Goal: Task Accomplishment & Management: Complete application form

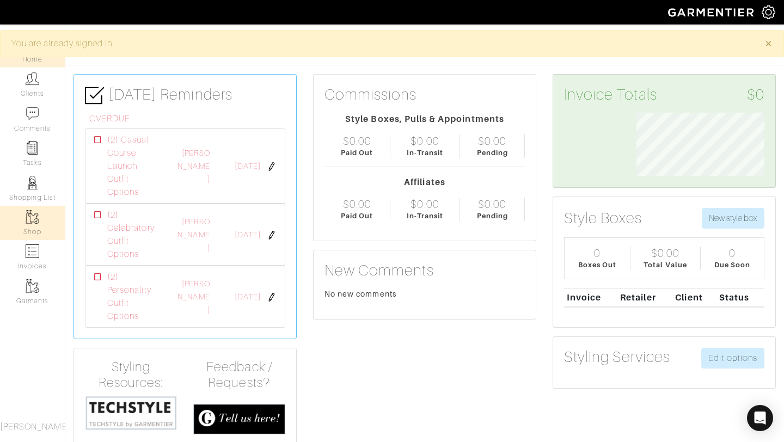
scroll to position [64, 144]
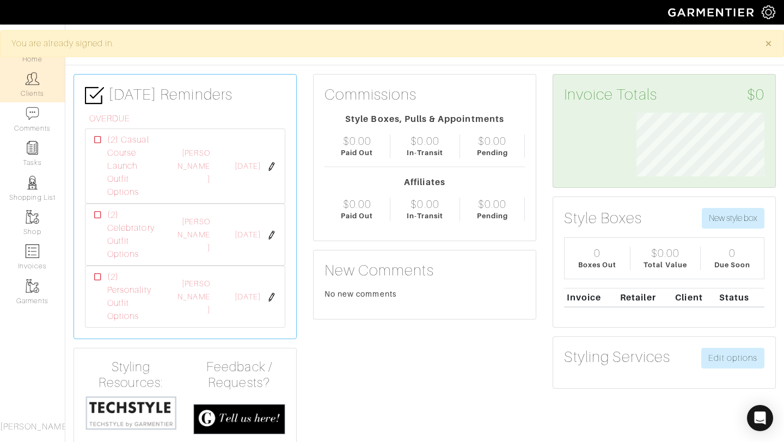
click at [33, 87] on link "Clients" at bounding box center [32, 85] width 65 height 34
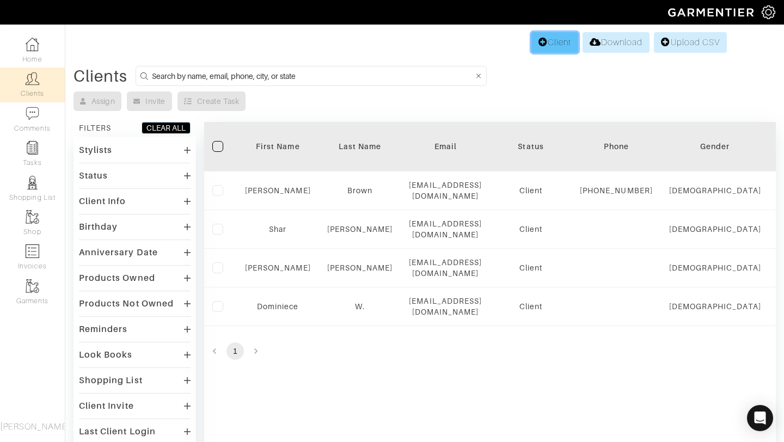
click at [542, 38] on link "Client" at bounding box center [554, 42] width 47 height 21
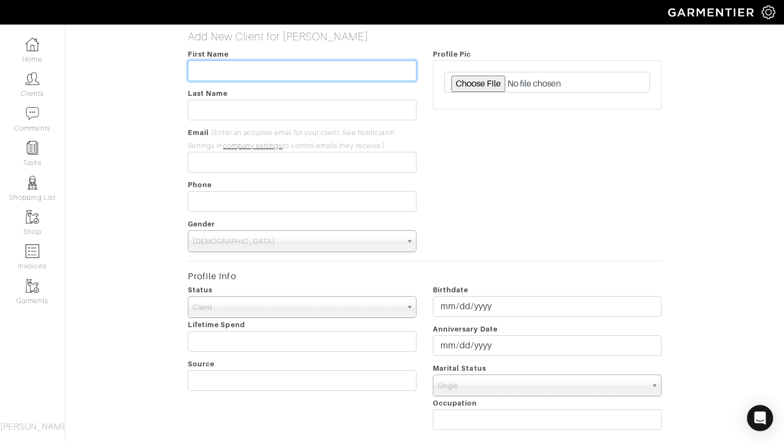
click at [347, 66] on input "text" at bounding box center [302, 70] width 229 height 21
type input "[PERSON_NAME]"
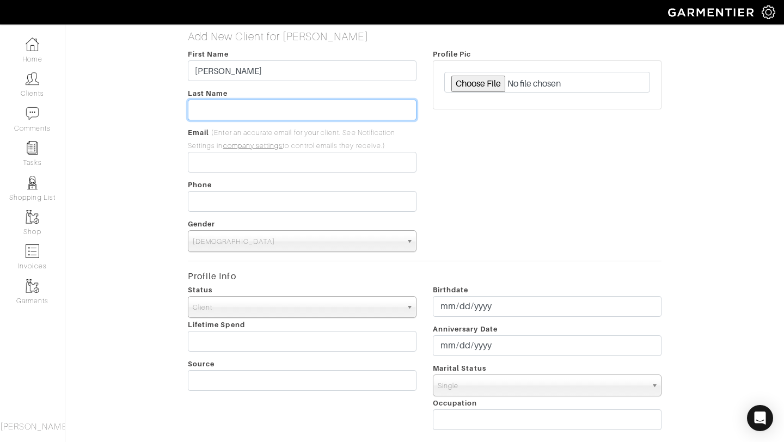
click at [316, 108] on input "text" at bounding box center [302, 110] width 229 height 21
type input "J"
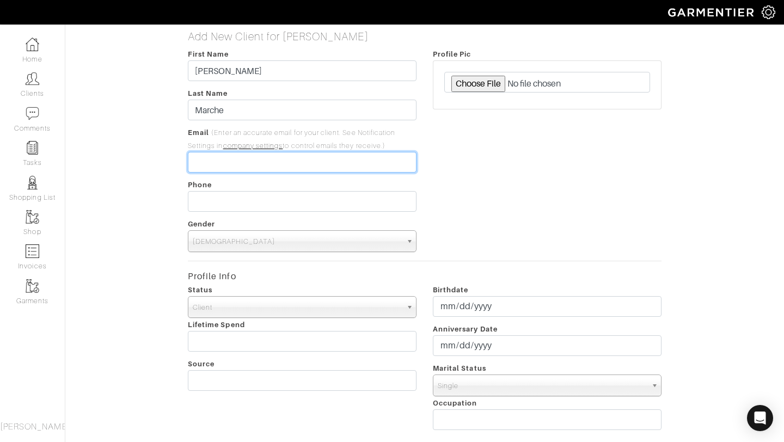
click at [232, 165] on input "email" at bounding box center [302, 162] width 229 height 21
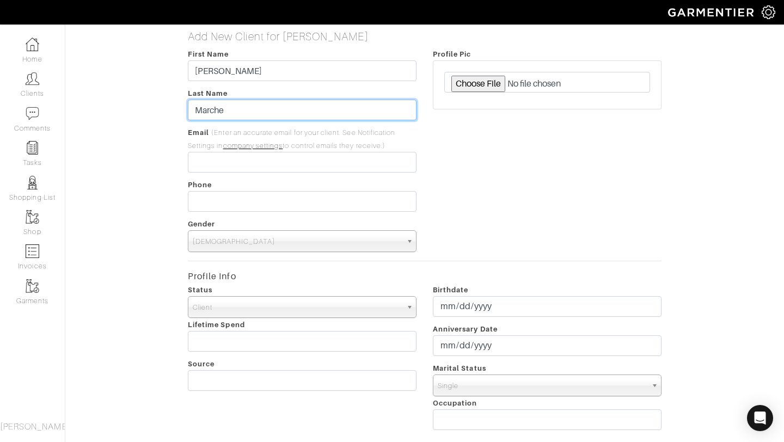
click at [247, 109] on input "Marche" at bounding box center [302, 110] width 229 height 21
type input "Marché"
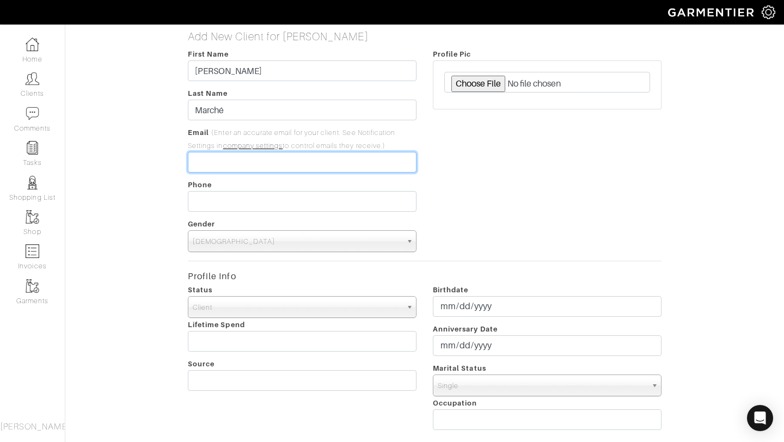
click at [257, 158] on input "email" at bounding box center [302, 162] width 229 height 21
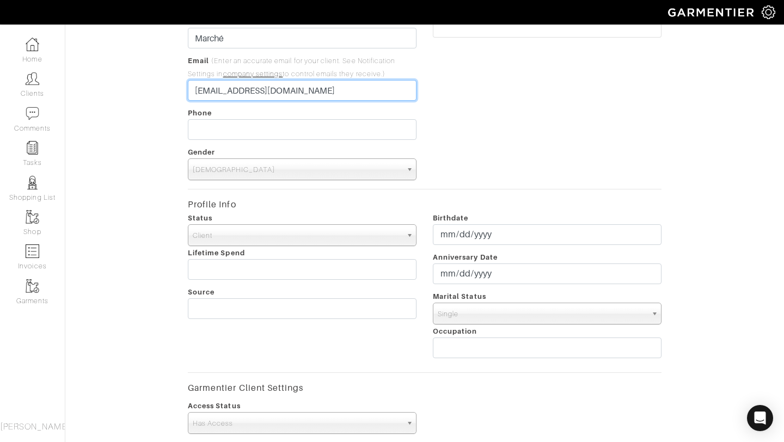
scroll to position [74, 0]
type input "[EMAIL_ADDRESS][DOMAIN_NAME]"
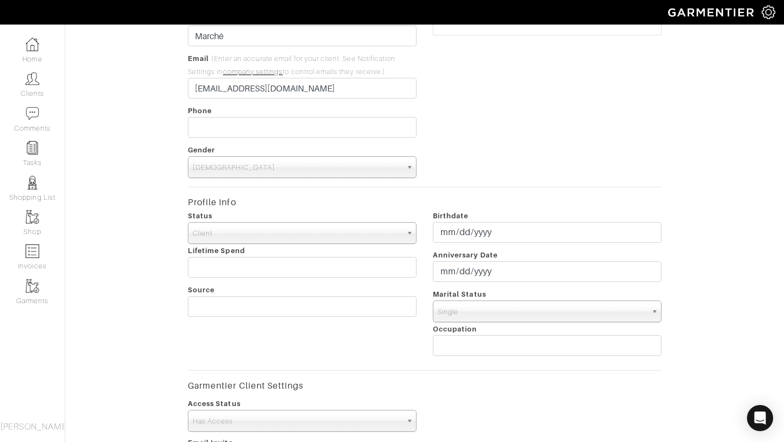
click at [324, 169] on span "Male" at bounding box center [297, 168] width 209 height 22
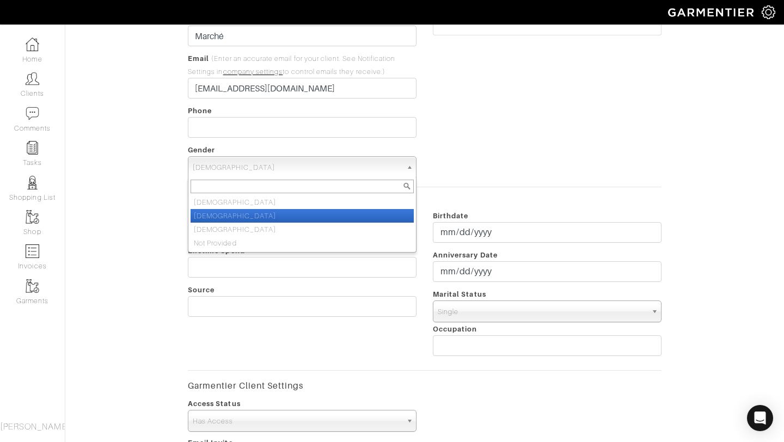
click at [314, 211] on li "Female" at bounding box center [302, 216] width 223 height 14
select select "Female"
click at [288, 168] on span "Female" at bounding box center [297, 168] width 209 height 22
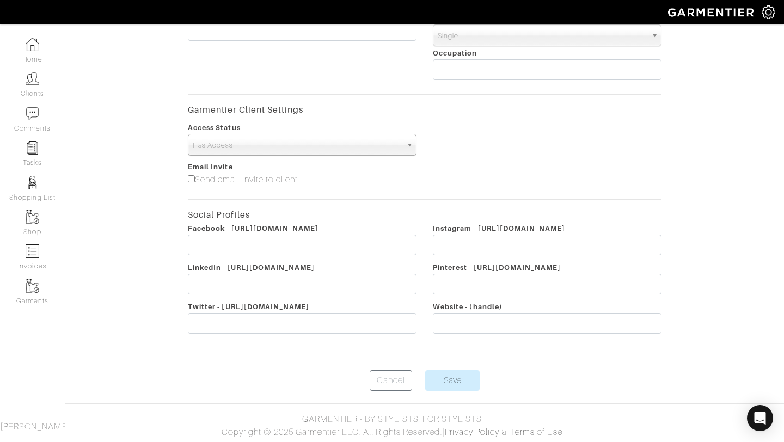
scroll to position [351, 0]
click at [466, 383] on input "Save" at bounding box center [452, 379] width 54 height 21
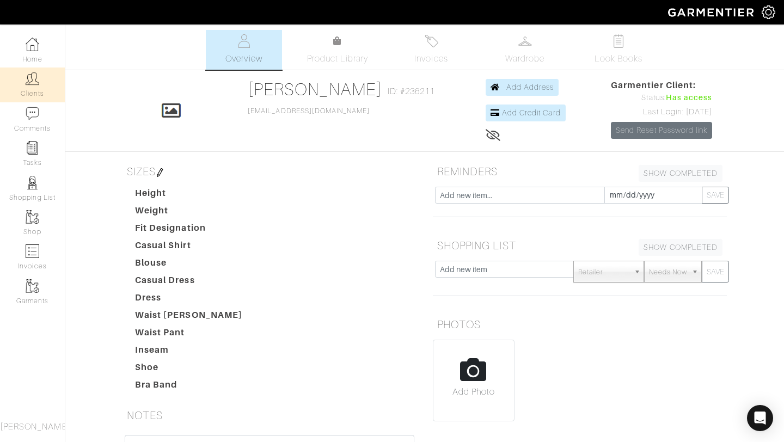
click at [33, 89] on link "Clients" at bounding box center [32, 85] width 65 height 34
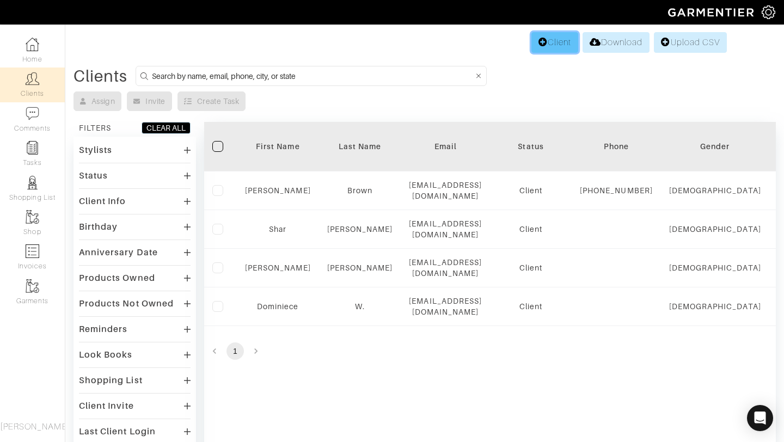
click at [549, 40] on link "Client" at bounding box center [554, 42] width 47 height 21
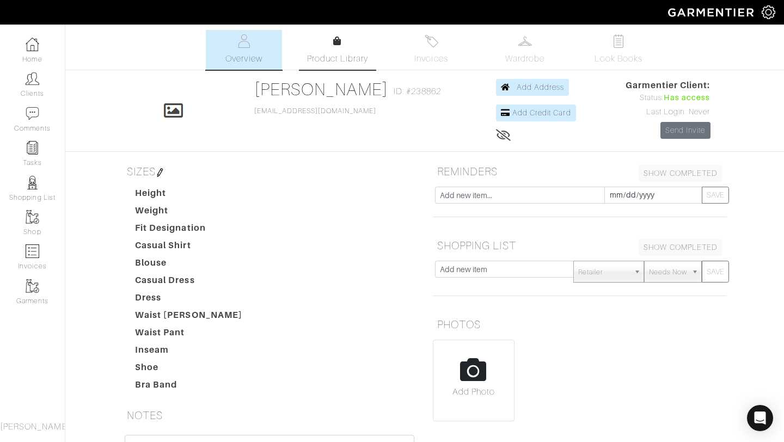
click at [326, 64] on span "Product Library" at bounding box center [338, 58] width 62 height 13
click at [30, 47] on img at bounding box center [33, 45] width 14 height 14
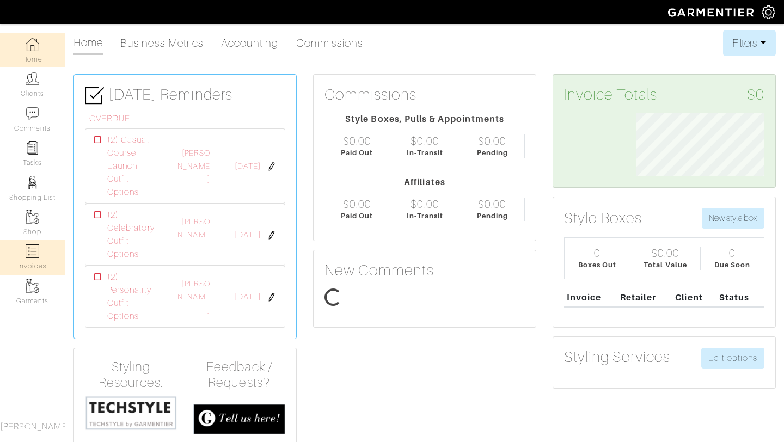
scroll to position [64, 144]
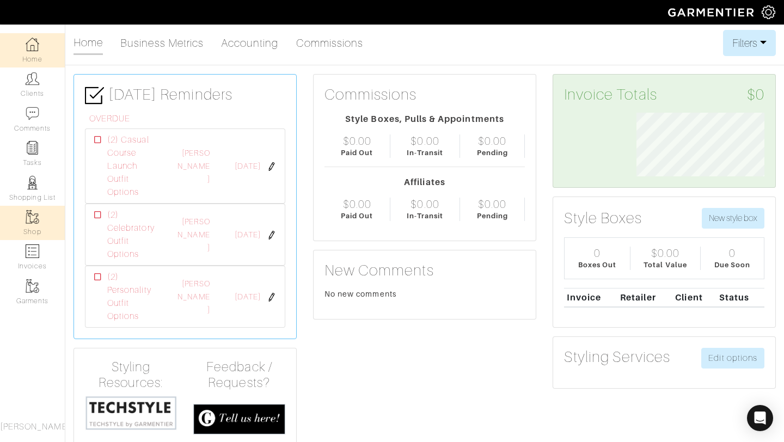
click at [31, 212] on img at bounding box center [33, 217] width 14 height 14
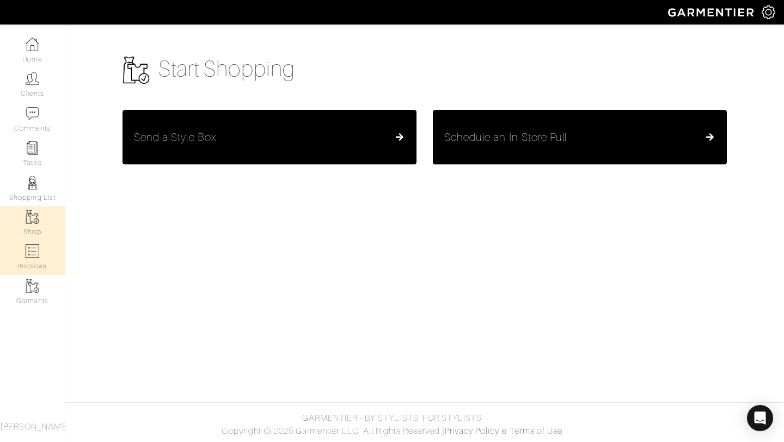
click at [32, 254] on img at bounding box center [33, 252] width 14 height 14
select select
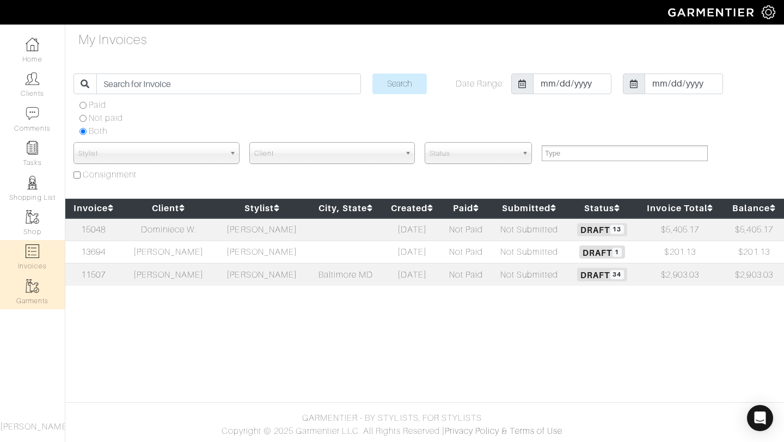
click at [27, 304] on link "Garments" at bounding box center [32, 292] width 65 height 34
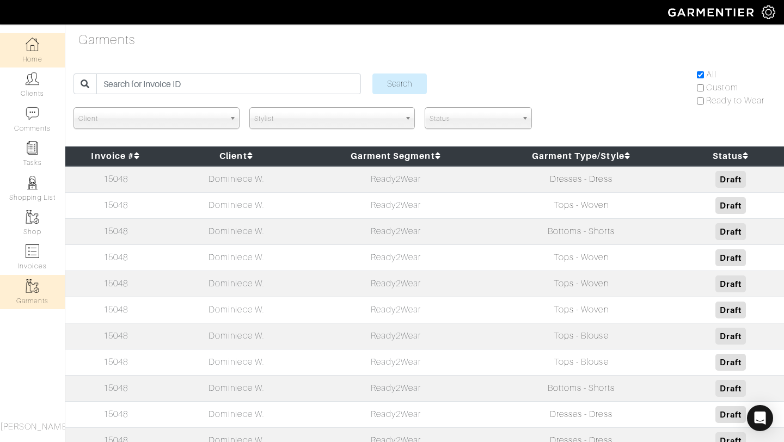
click at [36, 54] on link "Home" at bounding box center [32, 50] width 65 height 34
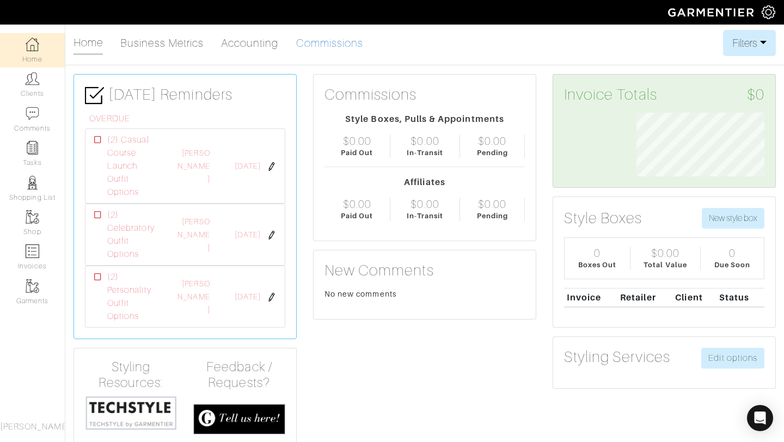
click at [333, 32] on link "Commissions" at bounding box center [330, 43] width 68 height 22
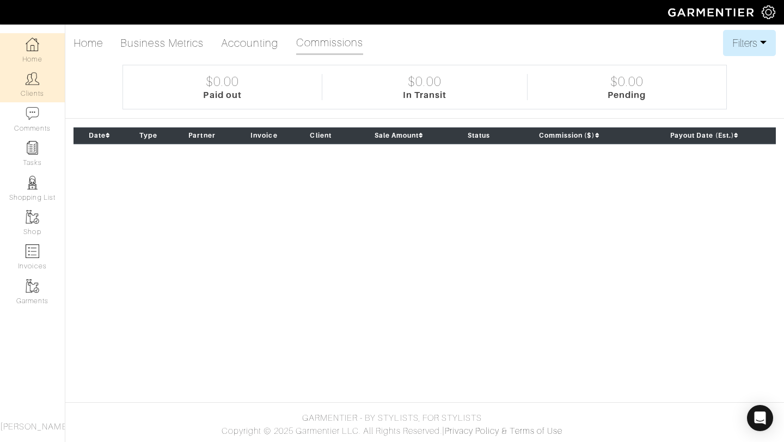
click at [27, 87] on link "Clients" at bounding box center [32, 85] width 65 height 34
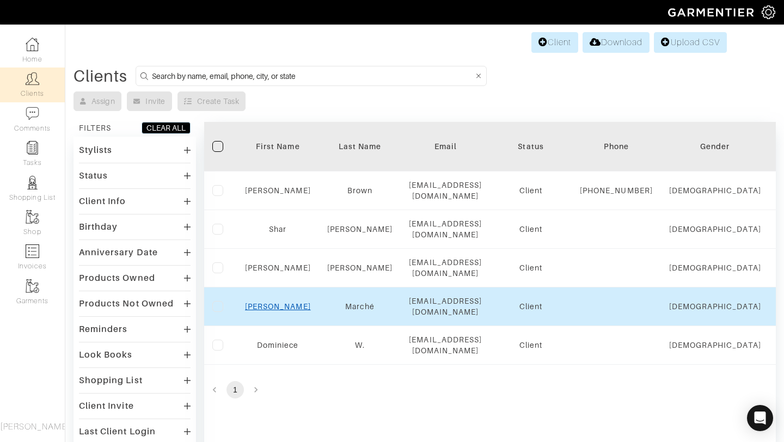
click at [281, 305] on link "Camille" at bounding box center [278, 306] width 66 height 9
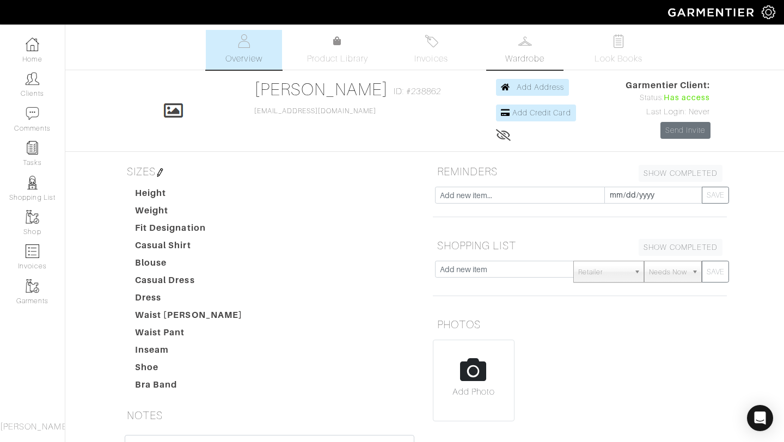
click at [534, 36] on link "Wardrobe" at bounding box center [525, 50] width 76 height 40
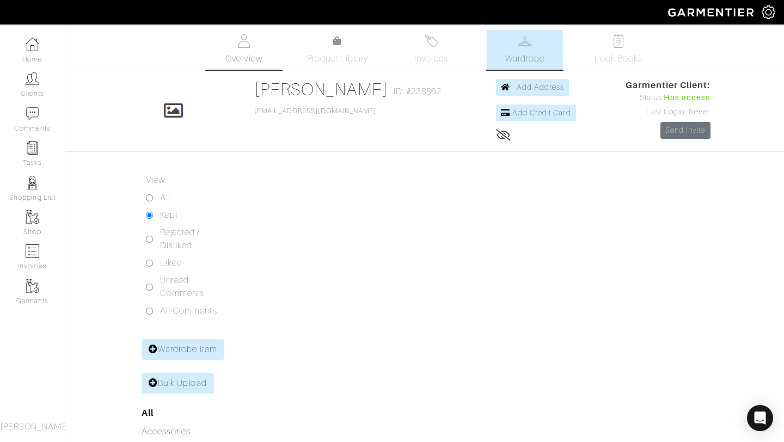
click at [245, 59] on span "Overview" at bounding box center [243, 58] width 36 height 13
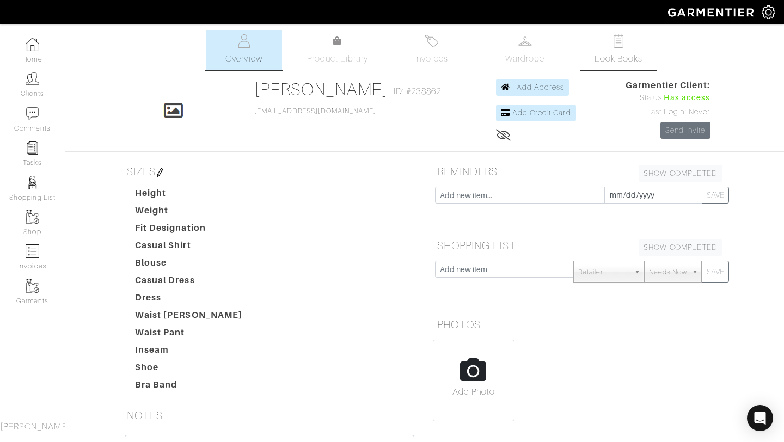
click at [619, 59] on span "Look Books" at bounding box center [619, 58] width 48 height 13
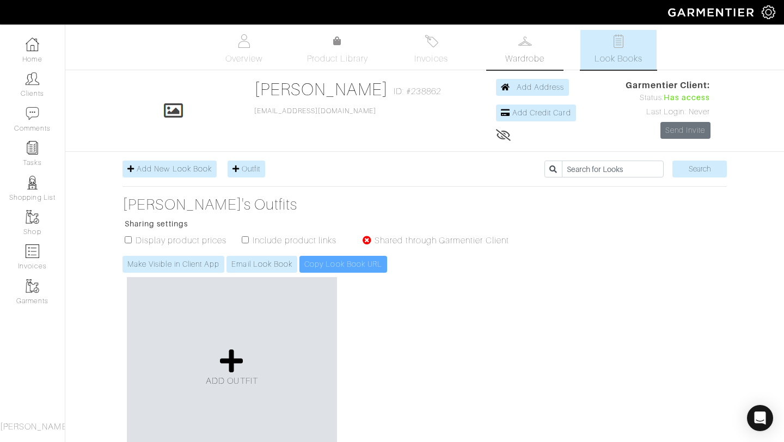
click at [528, 60] on span "Wardrobe" at bounding box center [524, 58] width 39 height 13
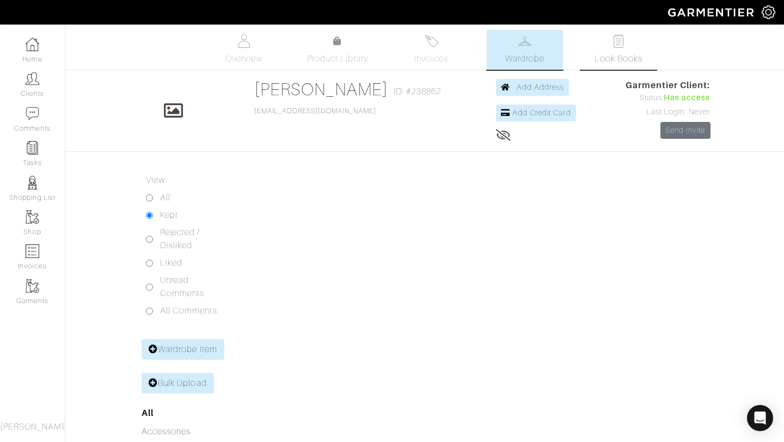
click at [644, 56] on link "Look Books" at bounding box center [618, 50] width 76 height 40
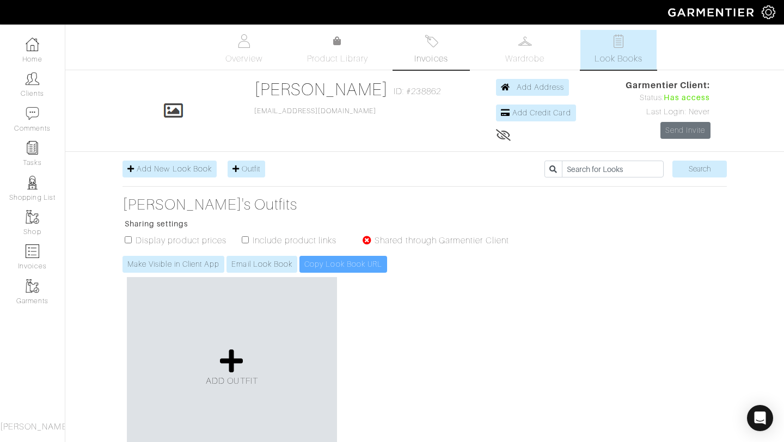
click at [450, 47] on link "Invoices" at bounding box center [431, 50] width 76 height 40
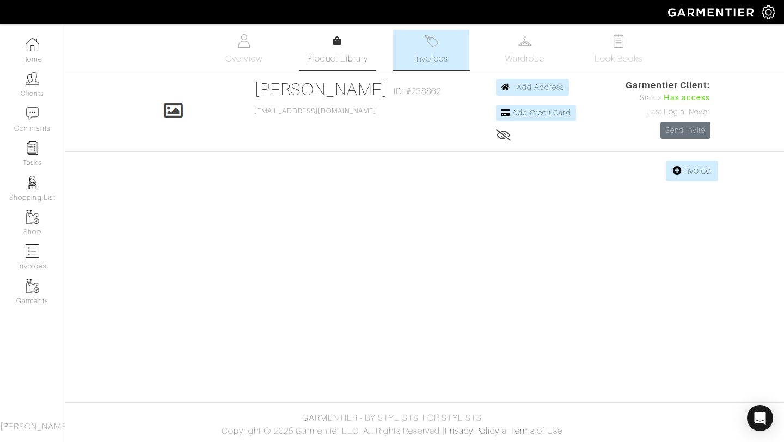
click at [346, 48] on link "Product Library" at bounding box center [337, 50] width 76 height 30
click at [344, 36] on link "Product Library" at bounding box center [337, 50] width 76 height 30
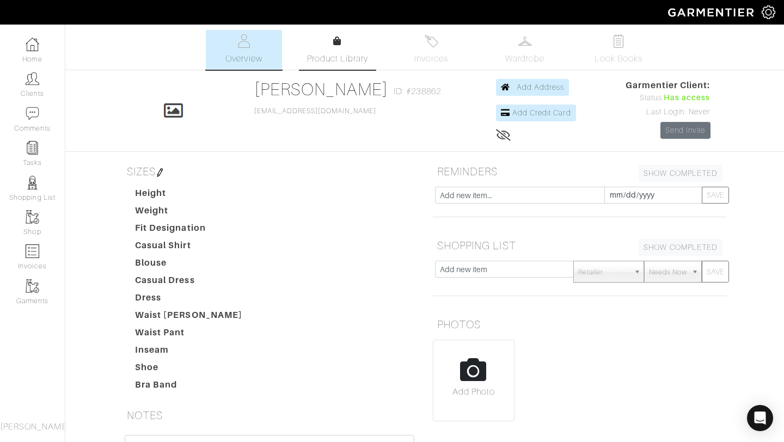
click at [346, 51] on link "Product Library" at bounding box center [337, 50] width 76 height 30
click at [343, 30] on ul "Overview Product Library Invoices Wardrobe Look Books" at bounding box center [424, 50] width 481 height 40
click at [328, 62] on span "Product Library" at bounding box center [338, 58] width 62 height 13
click at [348, 42] on link "Product Library" at bounding box center [337, 50] width 76 height 30
click at [503, 40] on link "Wardrobe" at bounding box center [525, 50] width 76 height 40
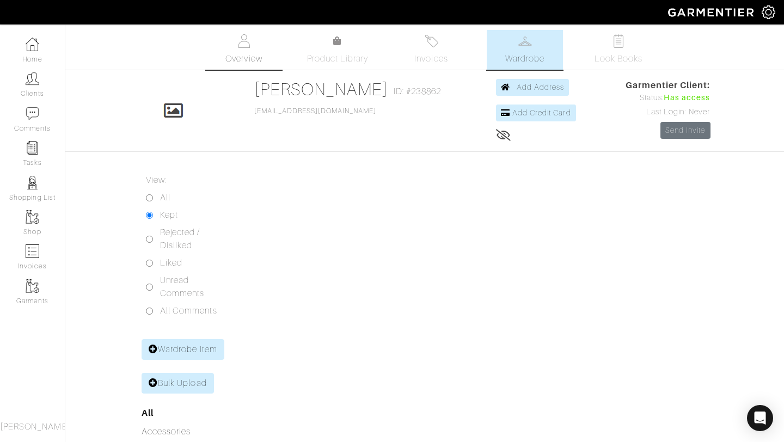
click at [242, 49] on link "Overview" at bounding box center [244, 50] width 76 height 40
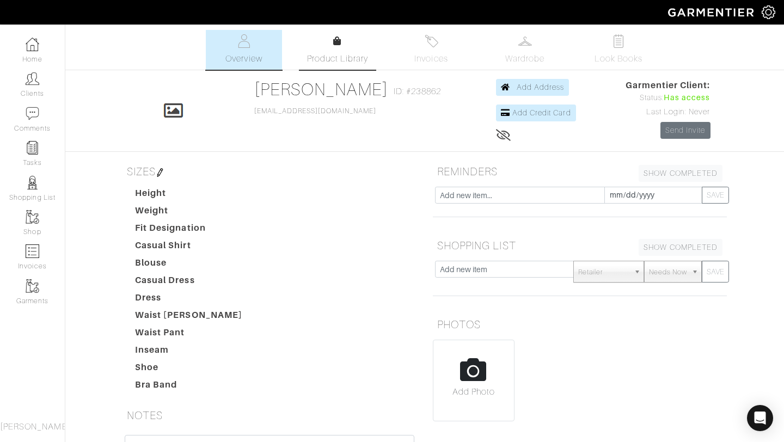
click at [345, 47] on link "Product Library" at bounding box center [337, 50] width 76 height 30
click at [530, 47] on img at bounding box center [525, 41] width 14 height 14
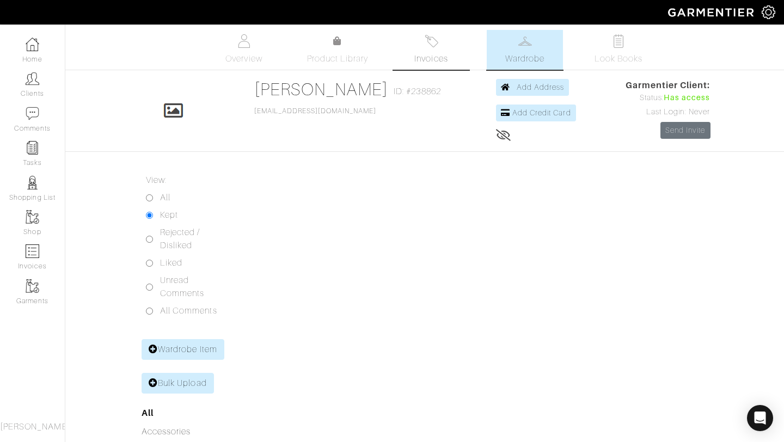
click at [441, 50] on link "Invoices" at bounding box center [431, 50] width 76 height 40
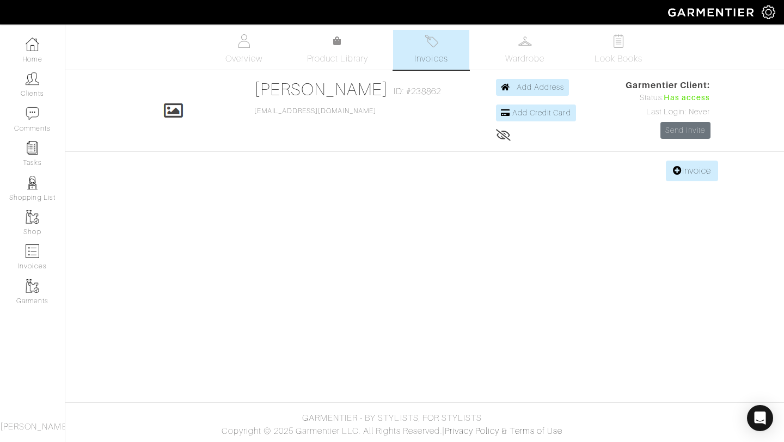
click at [335, 32] on ul "Overview Product Library Invoices Wardrobe Look Books" at bounding box center [424, 50] width 481 height 40
click at [340, 52] on span "Product Library" at bounding box center [338, 58] width 62 height 13
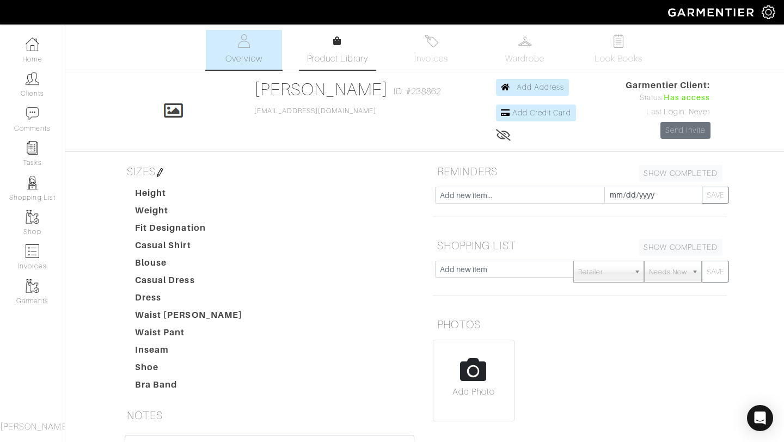
click at [337, 39] on icon at bounding box center [337, 40] width 8 height 9
